Goal: Task Accomplishment & Management: Use online tool/utility

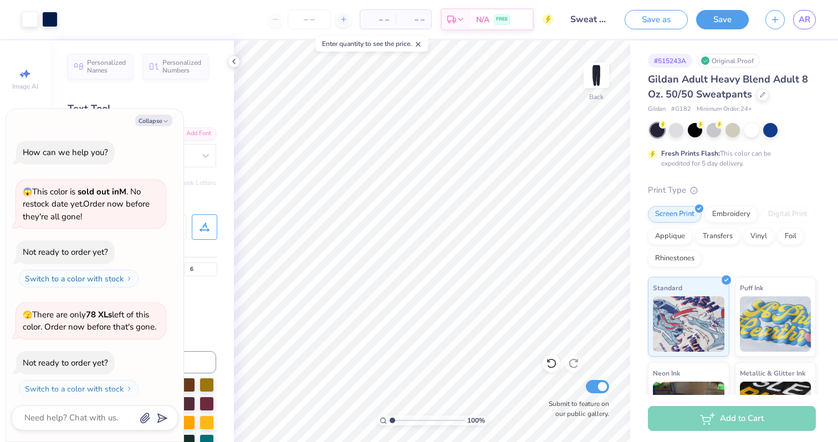
scroll to position [1163, 0]
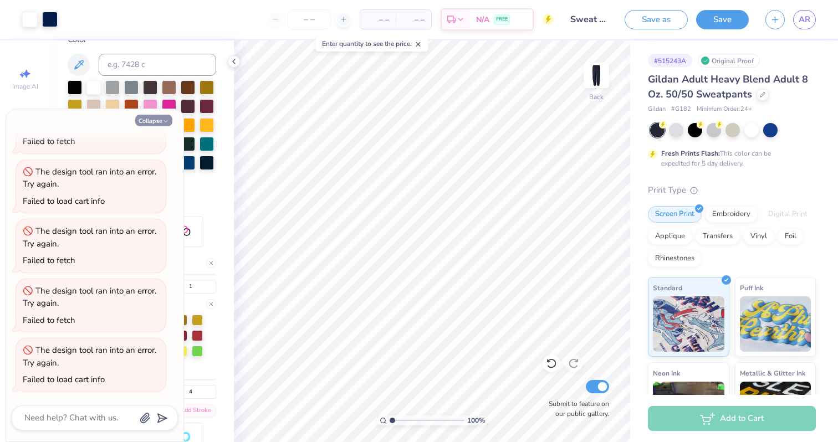
click at [159, 117] on button "Collapse" at bounding box center [153, 121] width 37 height 12
type textarea "x"
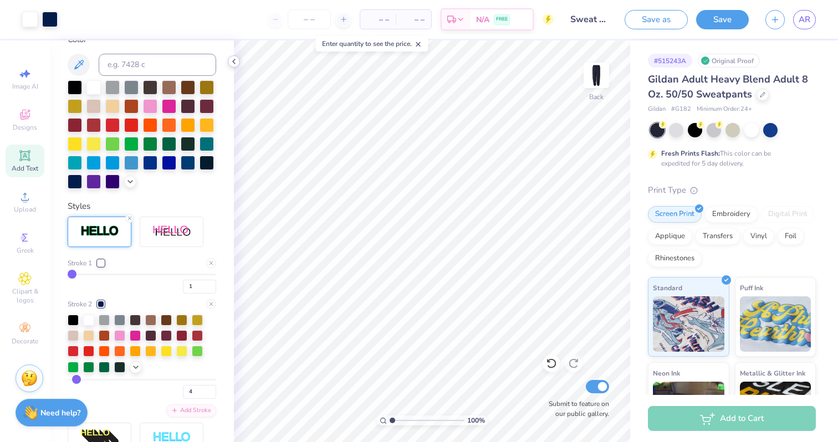
click at [232, 62] on icon at bounding box center [233, 61] width 9 height 9
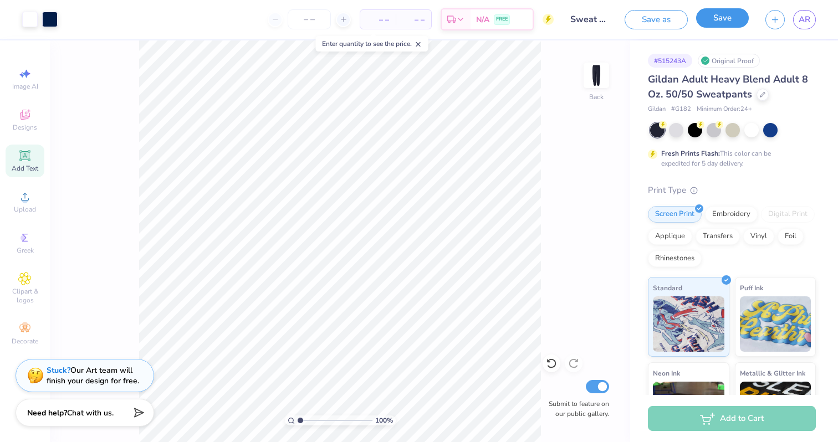
click at [720, 19] on button "Save" at bounding box center [722, 17] width 53 height 19
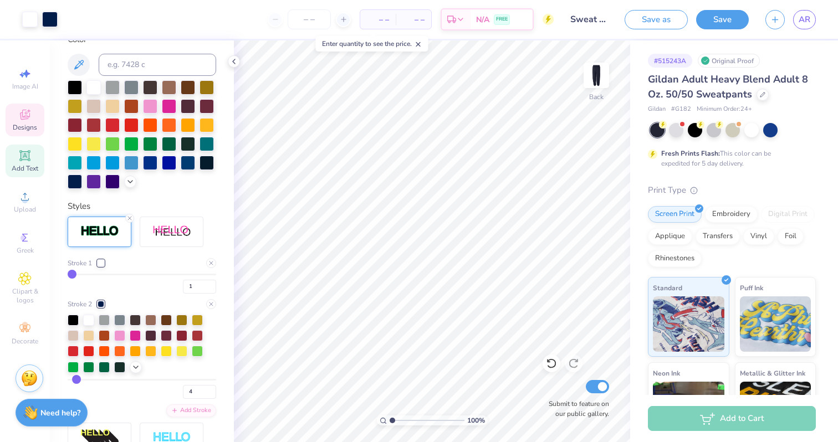
click at [20, 114] on icon at bounding box center [25, 115] width 10 height 10
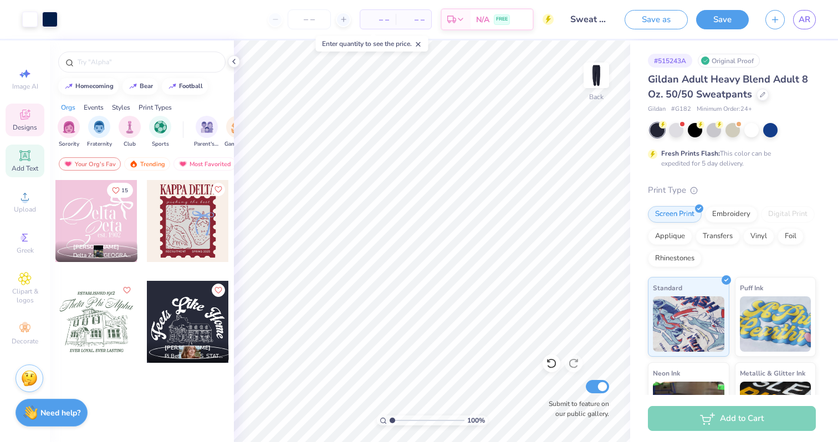
click at [24, 161] on icon at bounding box center [24, 155] width 13 height 13
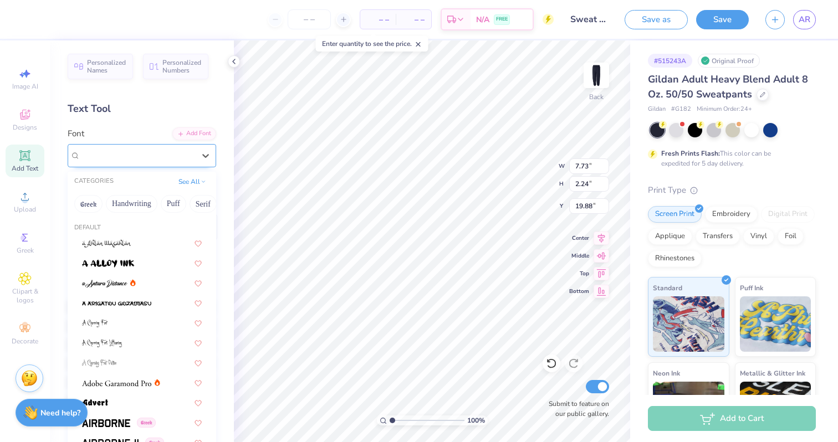
click at [130, 160] on div "Super Dream" at bounding box center [137, 155] width 116 height 17
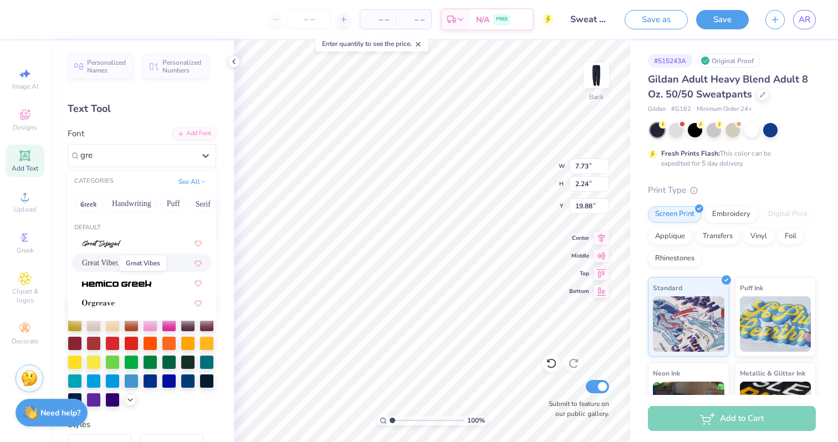
click at [98, 264] on span "Great Vibes" at bounding box center [100, 263] width 37 height 12
type input "gre"
type input "7.64"
type input "2.03"
type input "19.99"
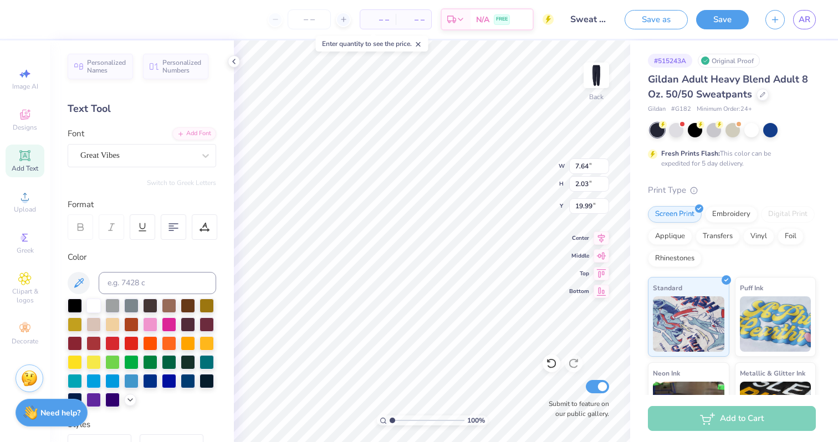
scroll to position [0, 0]
type textarea "Est 2023"
type textarea "Est. 2023"
type input "2.05"
type input "0.48"
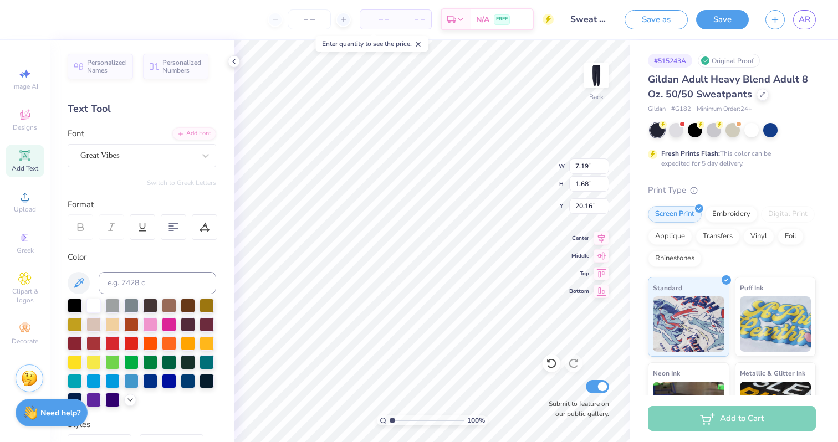
type input "21.36"
type input "4.51"
type input "1.05"
type input "20.79"
type input "9.41"
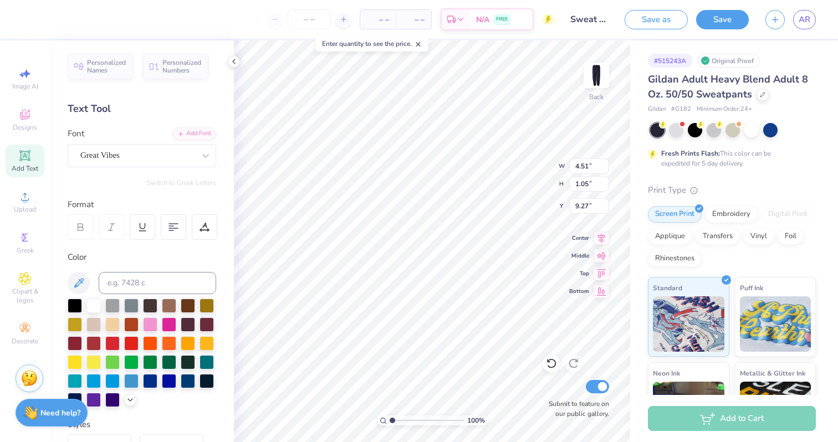
type input "9.27"
type textarea "est. 2023"
type textarea "Est 2023"
click at [420, 43] on line at bounding box center [418, 45] width 4 height 4
drag, startPoint x: 391, startPoint y: 422, endPoint x: 381, endPoint y: 422, distance: 9.4
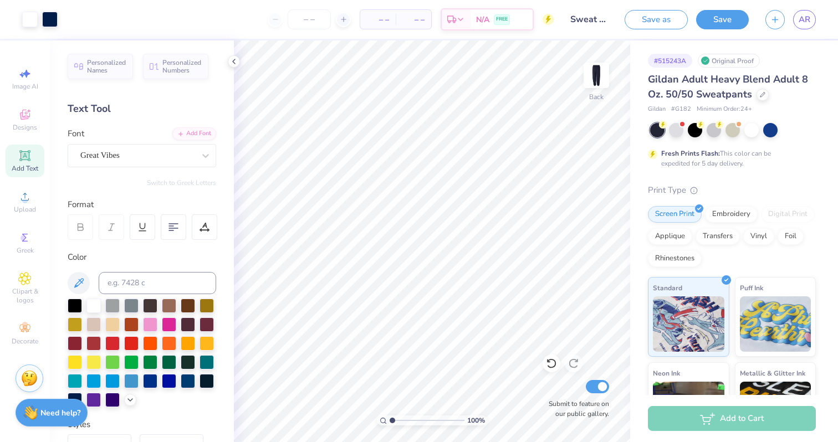
click at [390, 422] on input "range" at bounding box center [427, 421] width 75 height 10
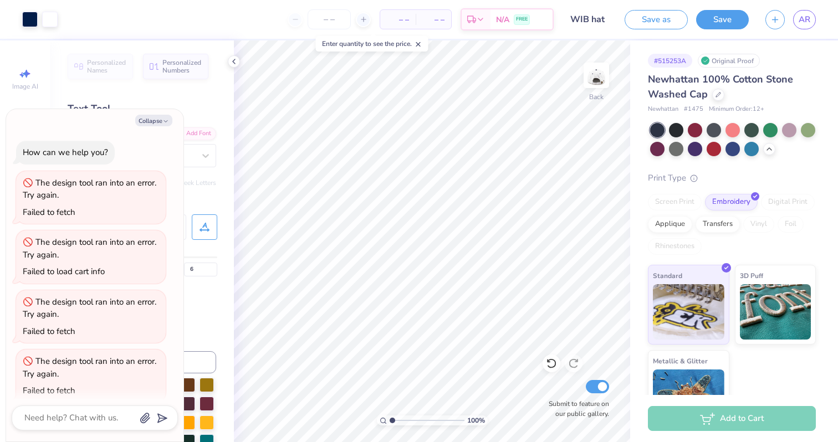
scroll to position [786, 0]
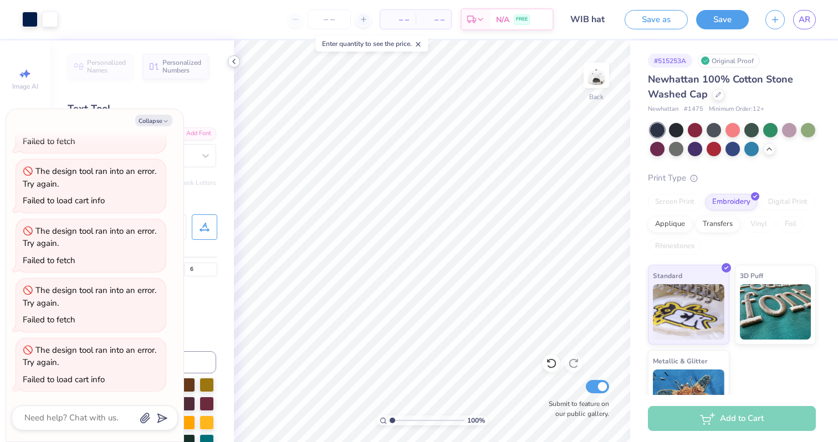
click at [233, 63] on icon at bounding box center [233, 61] width 9 height 9
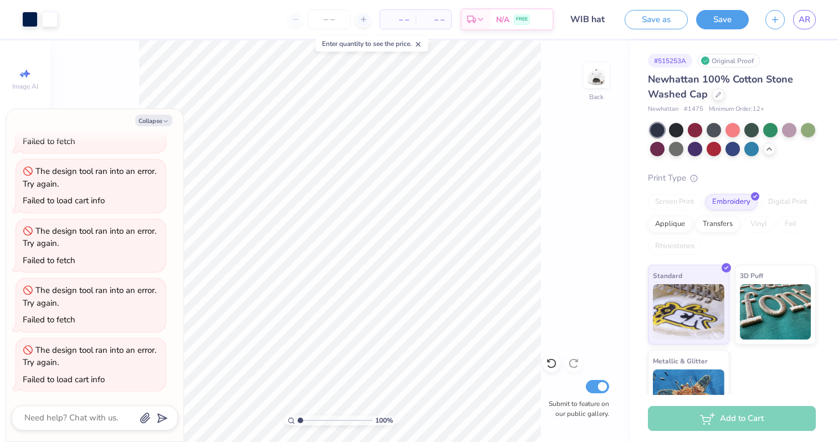
click at [421, 43] on icon at bounding box center [419, 44] width 8 height 8
click at [166, 116] on button "Collapse" at bounding box center [153, 121] width 37 height 12
type textarea "x"
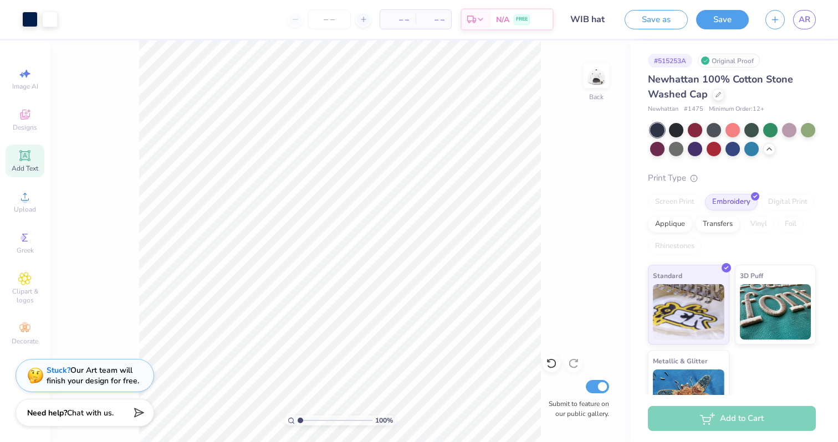
click at [750, 15] on div "Save as Save AR" at bounding box center [731, 19] width 213 height 39
click at [735, 15] on button "Save" at bounding box center [722, 17] width 53 height 19
